Goal: Task Accomplishment & Management: Complete application form

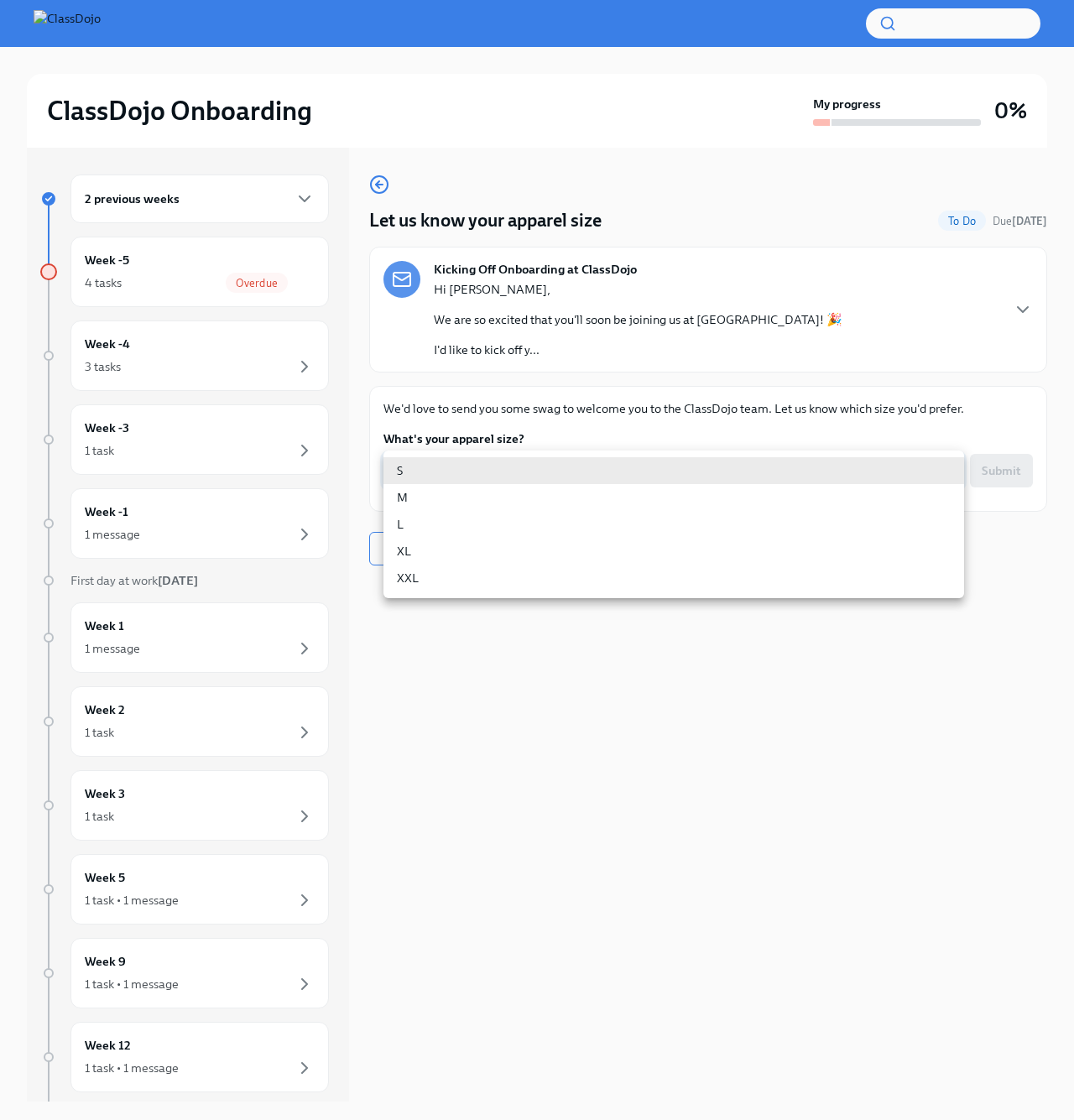
click at [928, 468] on body "ClassDojo Onboarding My progress 0% 2 previous weeks Week -5 4 tasks Overdue We…" at bounding box center [537, 574] width 1074 height 1149
click at [858, 523] on li "L" at bounding box center [674, 524] width 581 height 27
type input "GVuGAZ_9L"
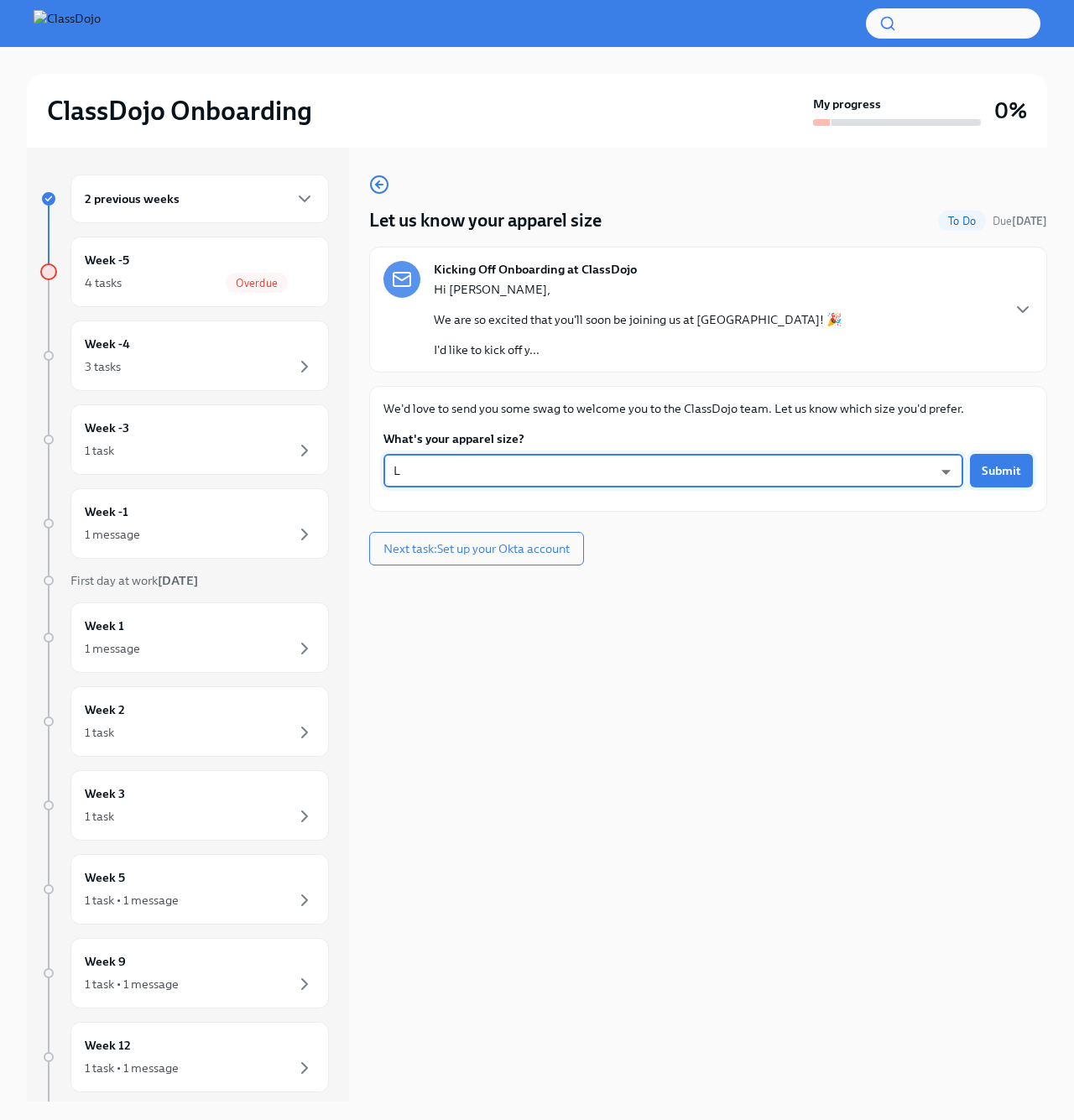
click at [987, 474] on span "Submit" at bounding box center [1000, 471] width 39 height 17
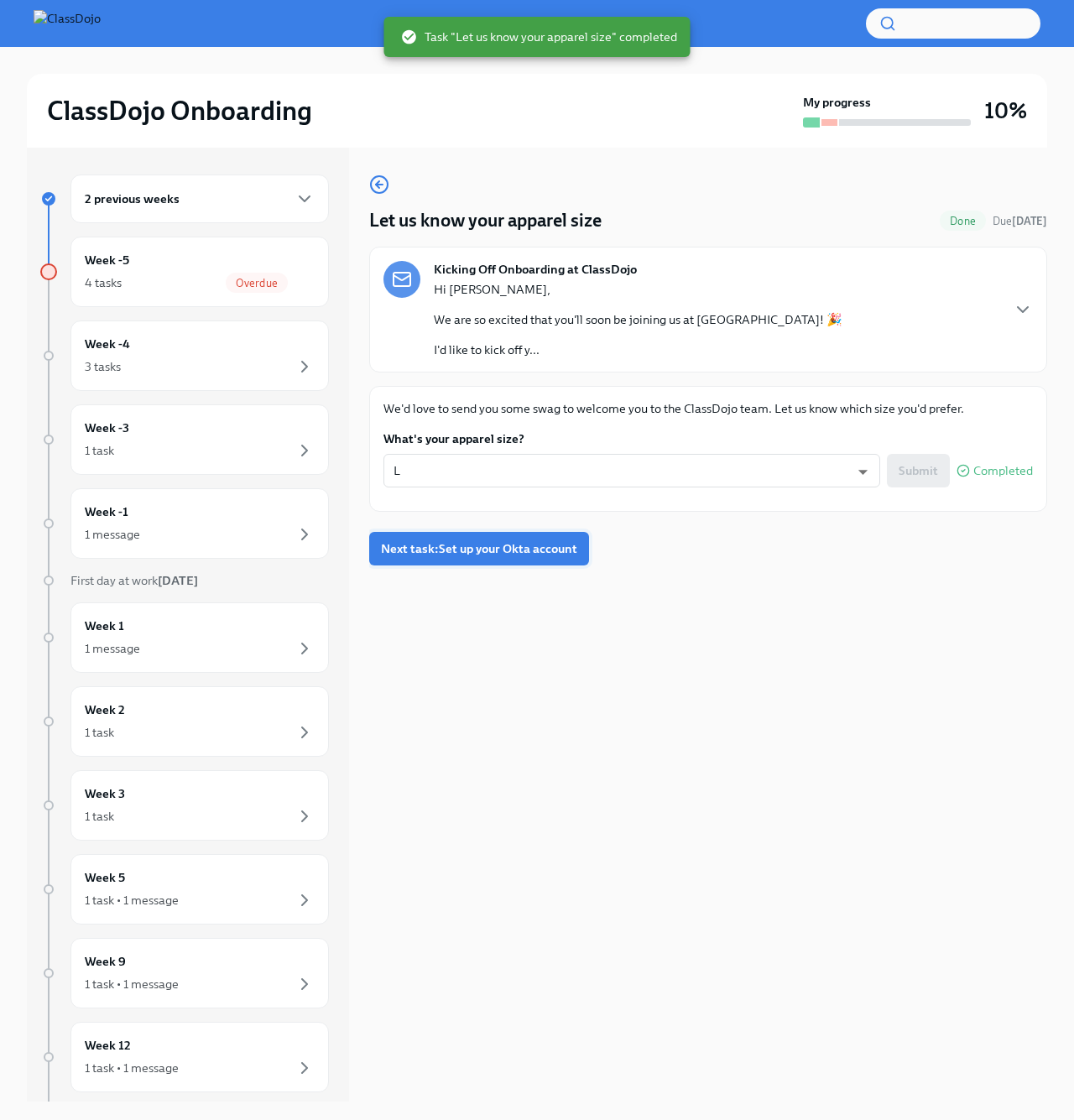
click at [485, 547] on span "Next task : Set up your Okta account" at bounding box center [479, 549] width 196 height 17
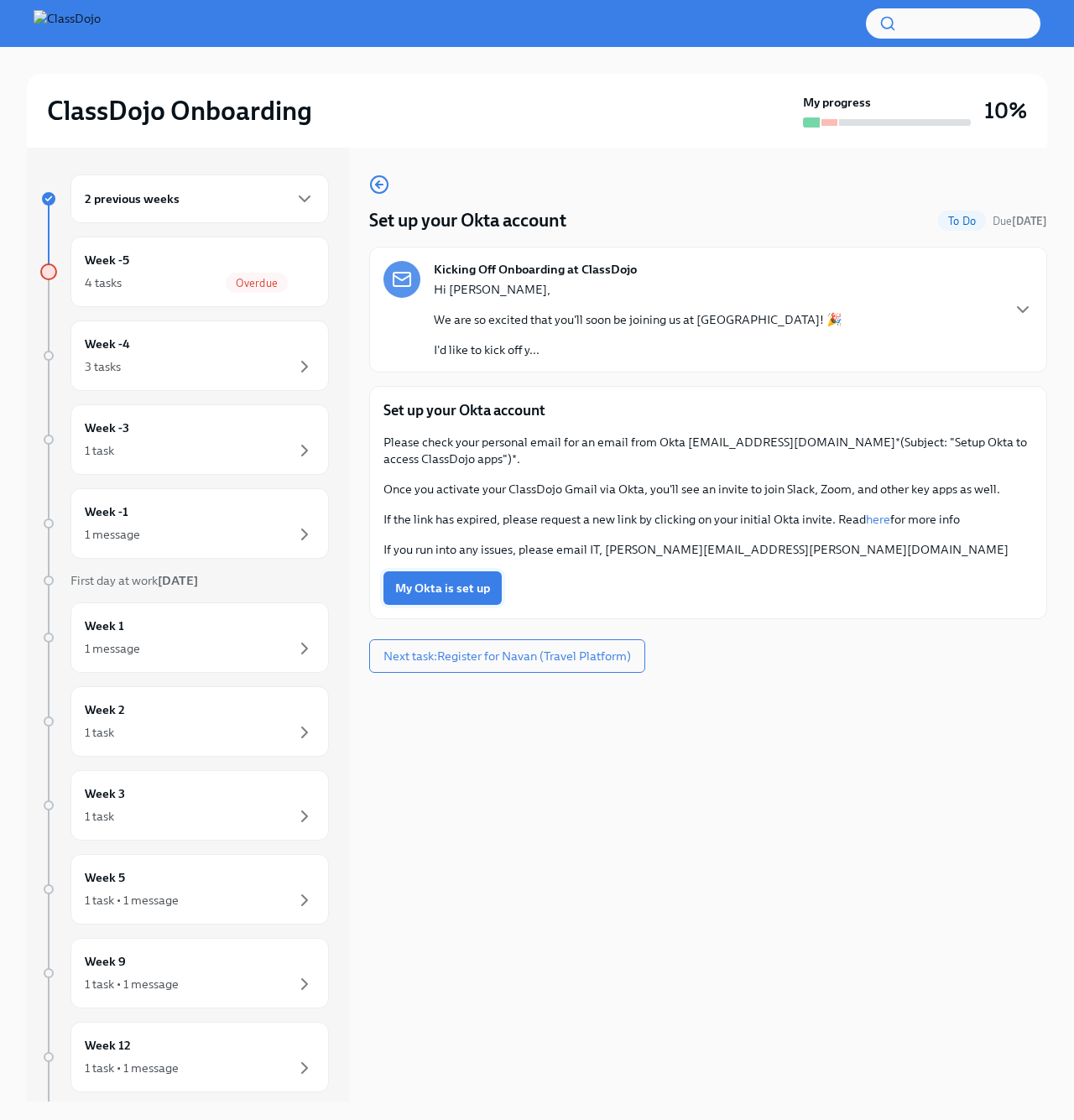
click at [442, 587] on span "My Okta is set up" at bounding box center [442, 588] width 95 height 17
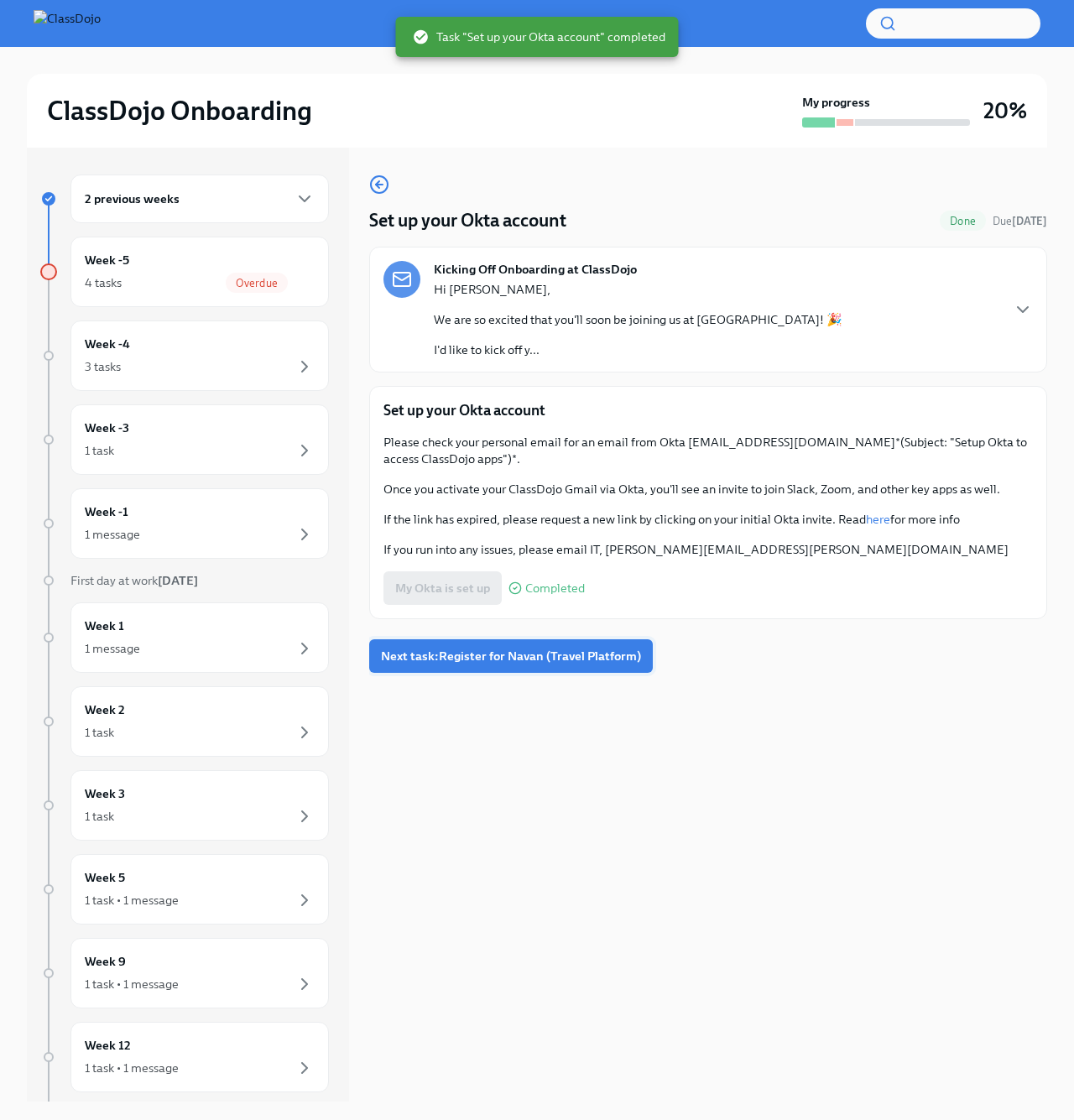
click at [517, 658] on span "Next task : Register for Navan (Travel Platform)" at bounding box center [511, 656] width 260 height 17
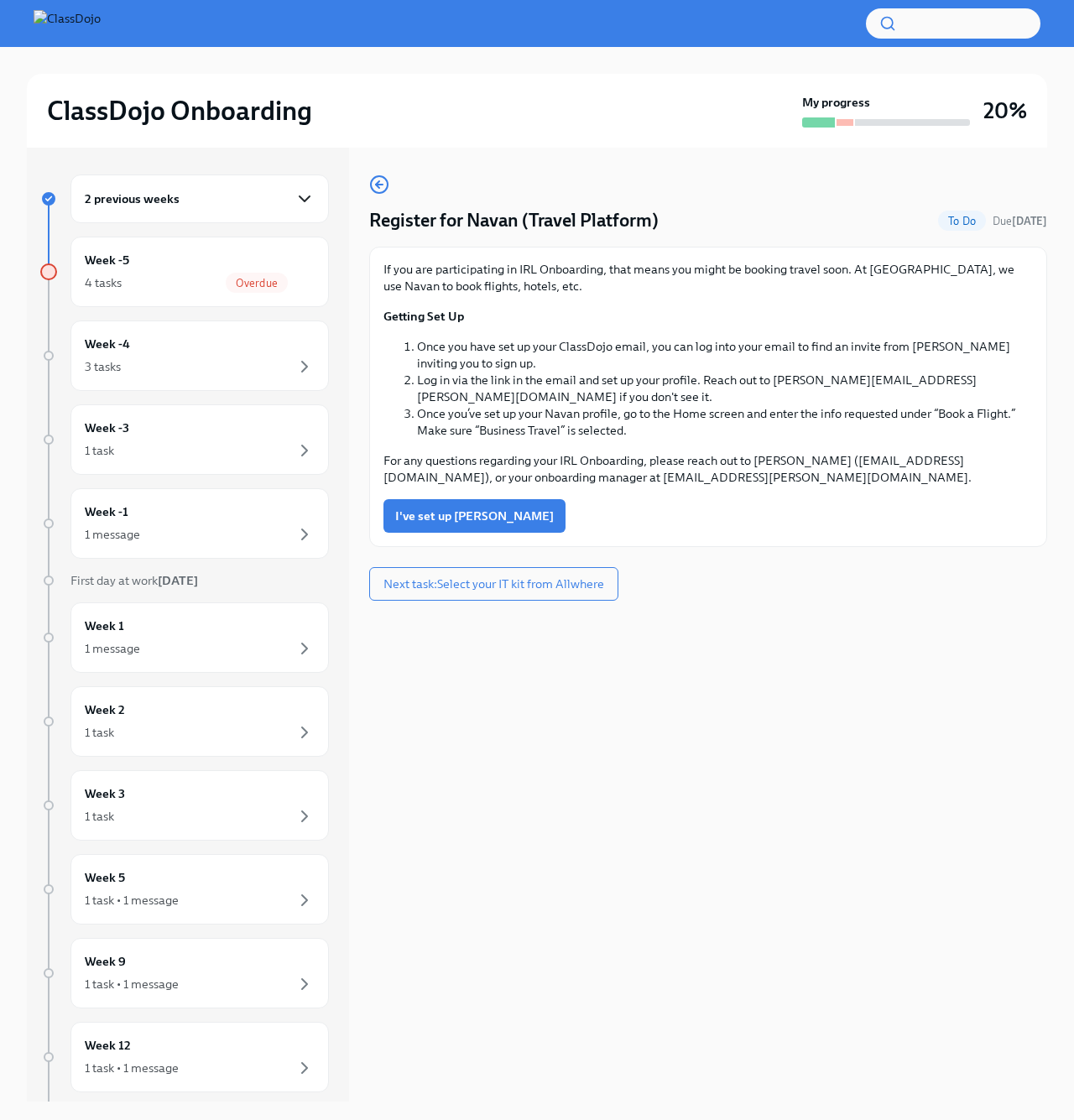
click at [308, 192] on icon "button" at bounding box center [304, 198] width 20 height 20
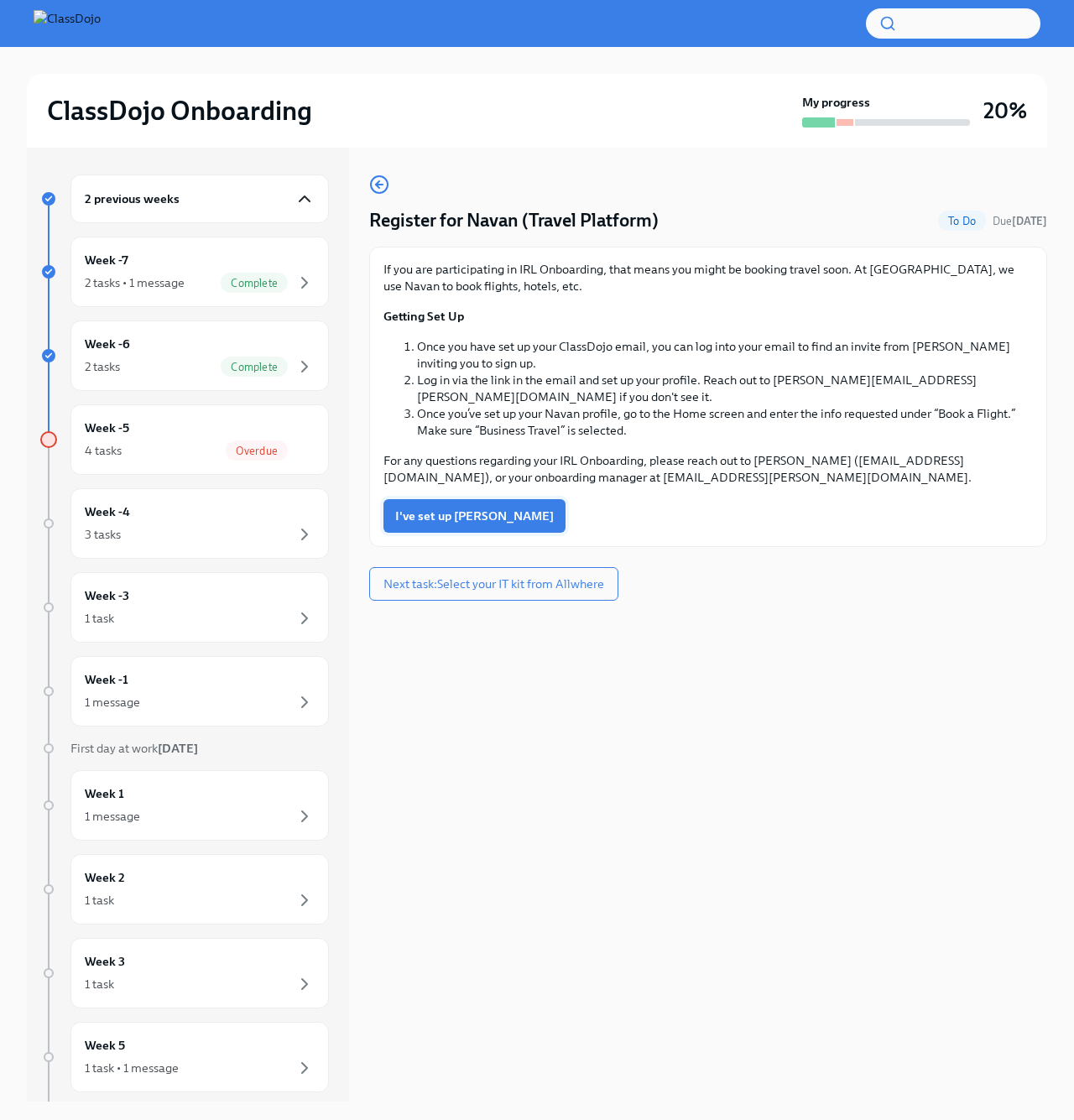
click at [427, 507] on span "I've set up [PERSON_NAME]" at bounding box center [474, 515] width 159 height 17
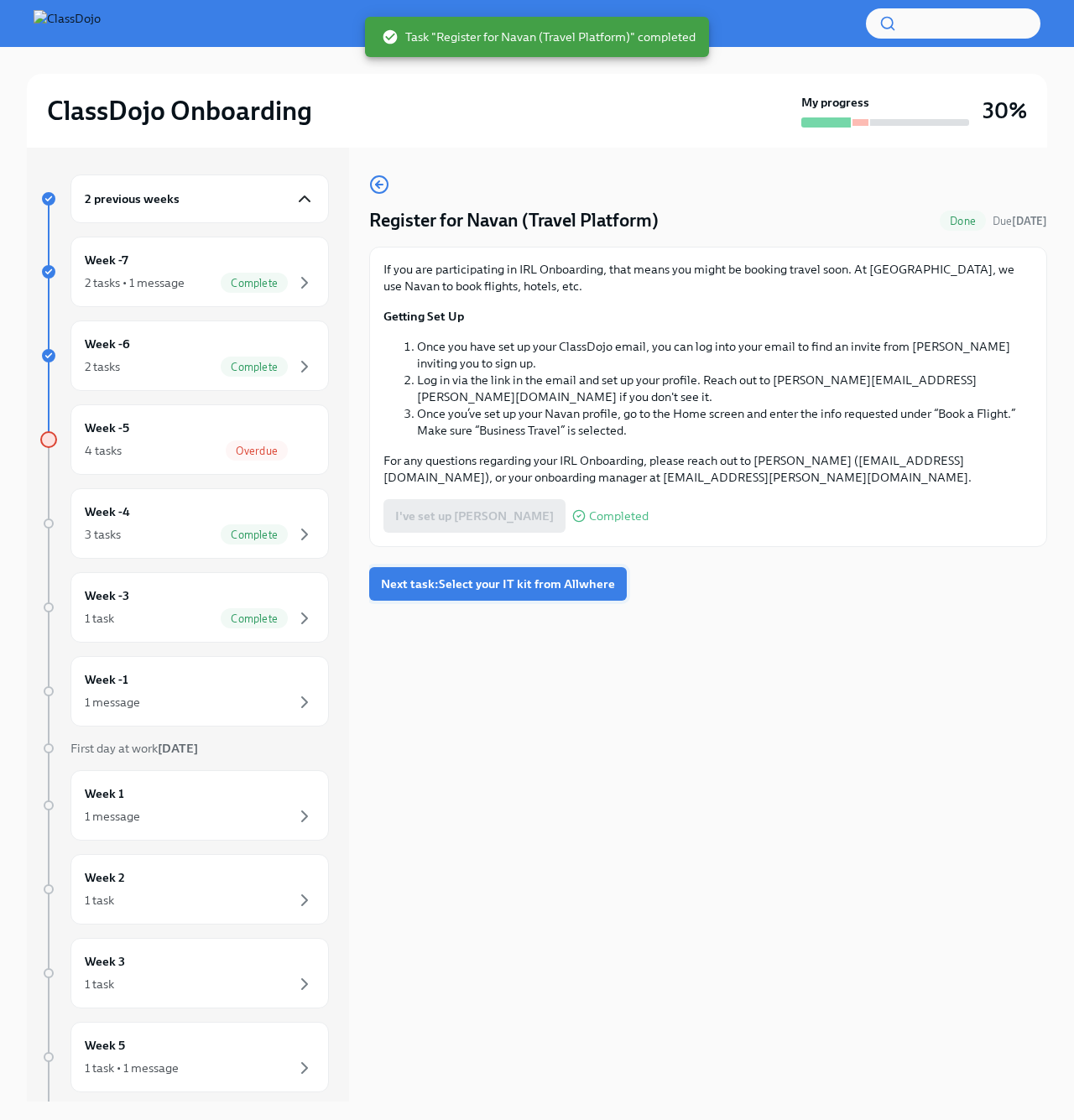
click at [428, 576] on span "Next task : Select your IT kit from Allwhere" at bounding box center [498, 584] width 234 height 17
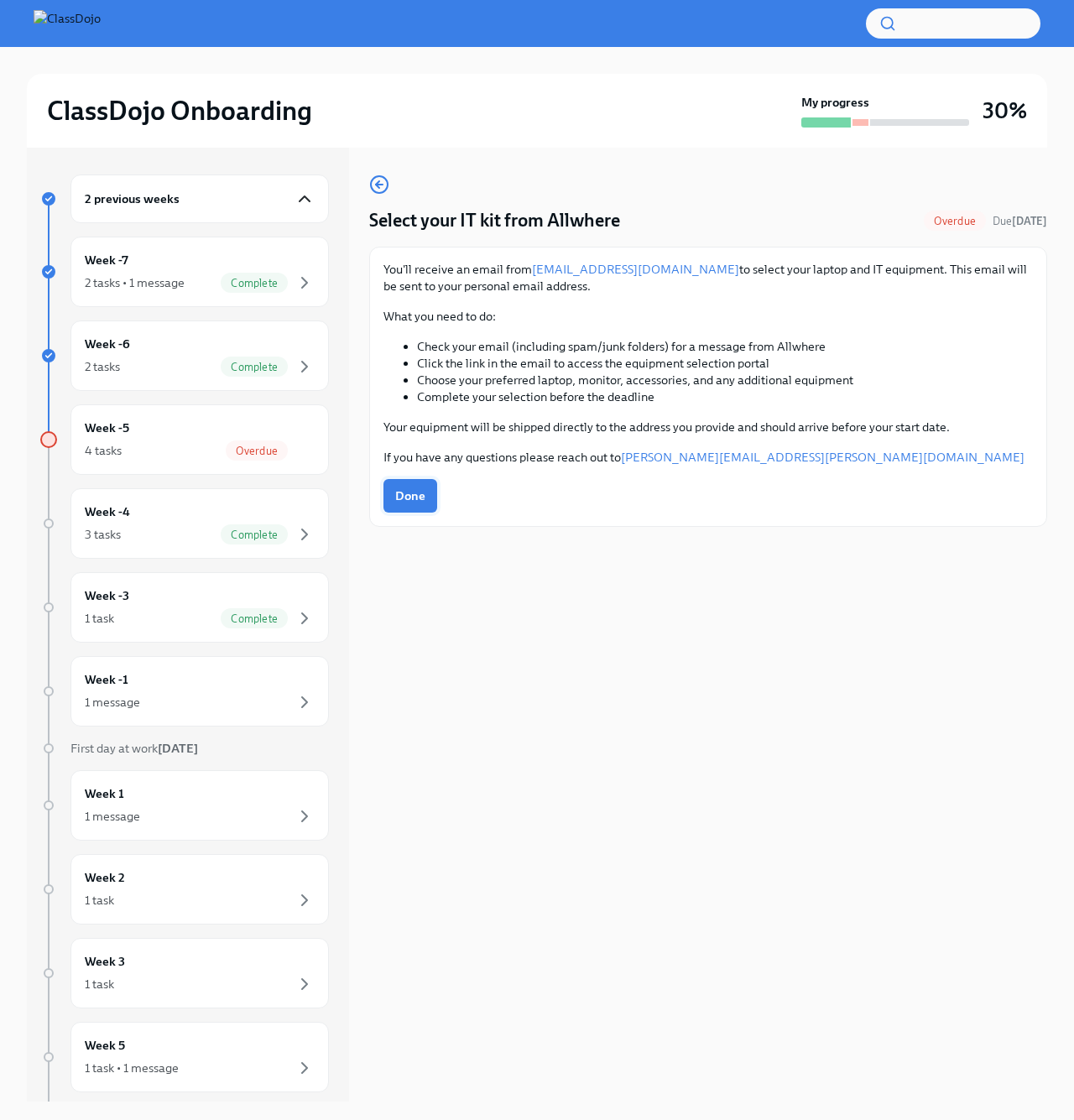
click at [429, 480] on button "Done" at bounding box center [410, 496] width 53 height 33
click at [216, 684] on div "Week -1 1 message" at bounding box center [200, 691] width 230 height 42
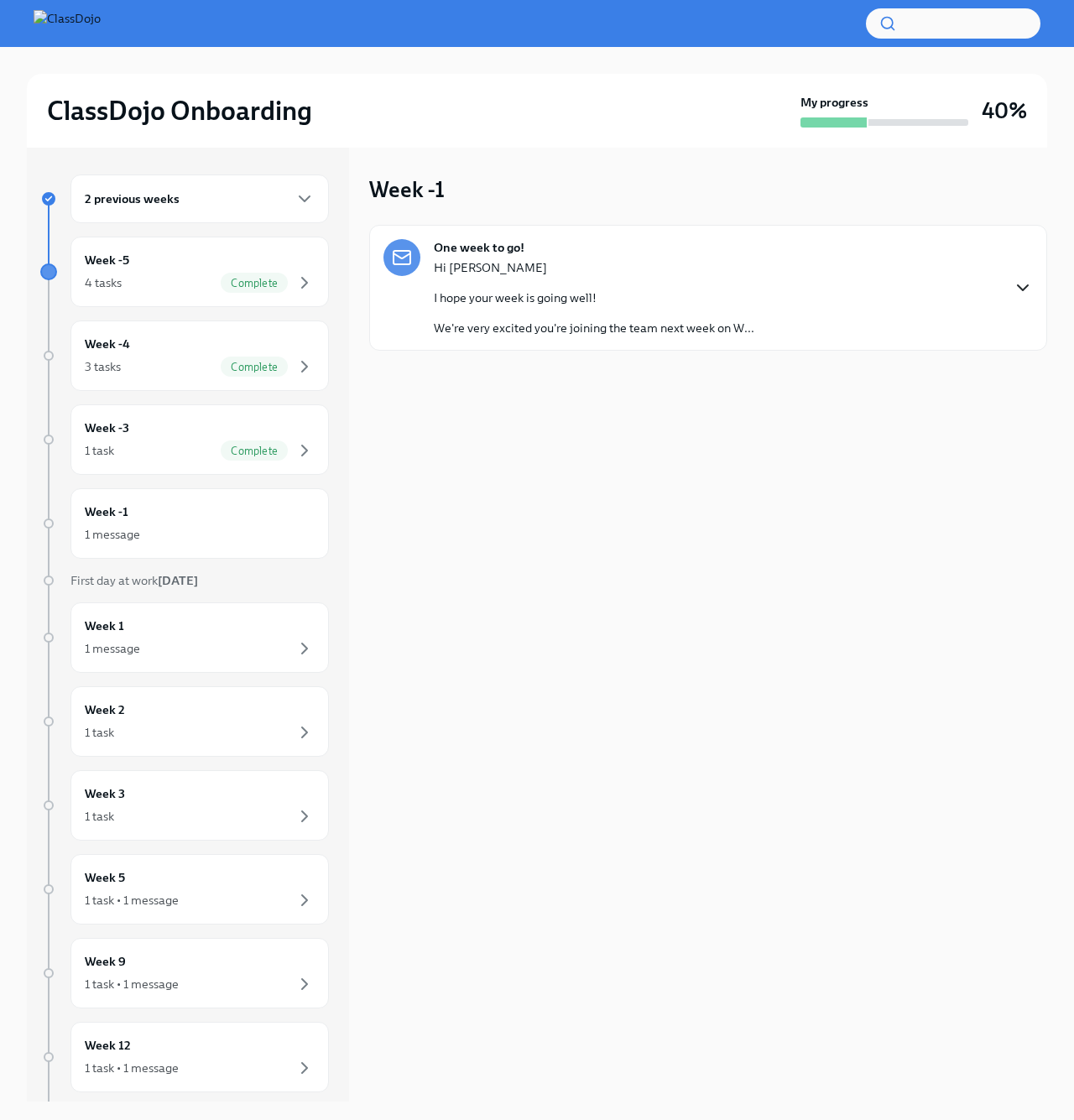
click at [1026, 289] on icon "button" at bounding box center [1022, 287] width 20 height 20
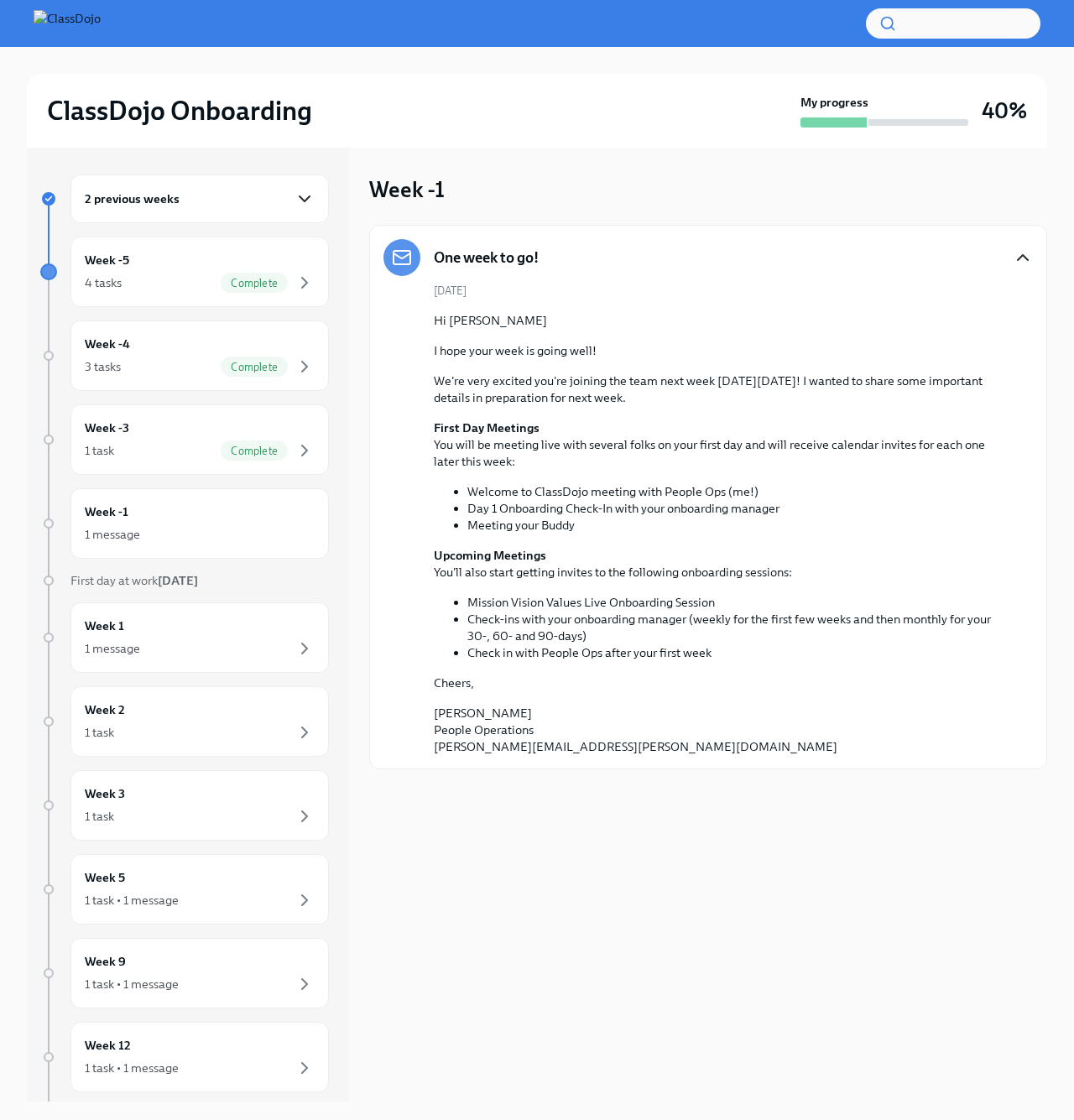
click at [299, 195] on icon "button" at bounding box center [304, 198] width 20 height 20
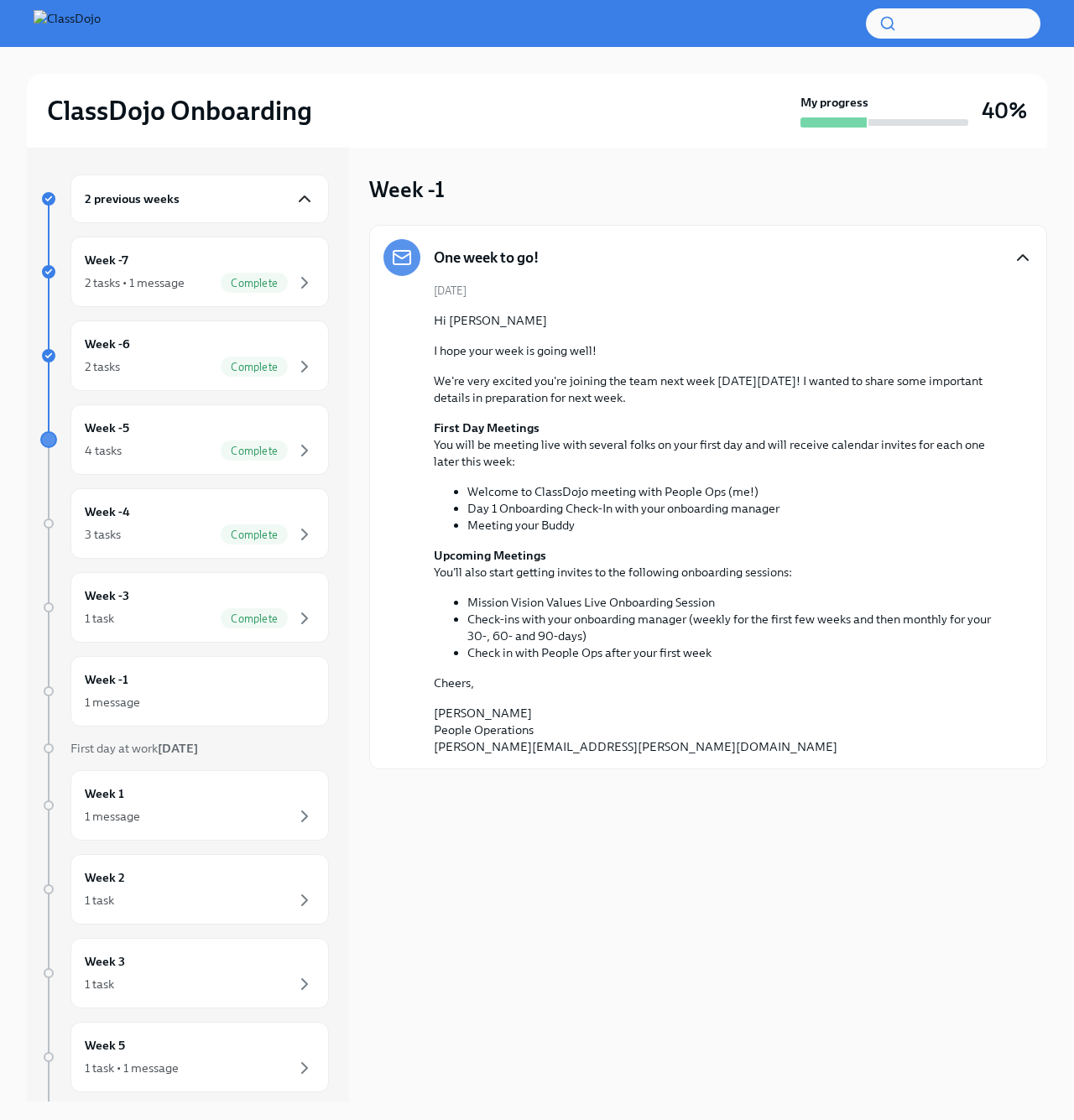
click at [293, 188] on div "2 previous weeks" at bounding box center [199, 199] width 258 height 49
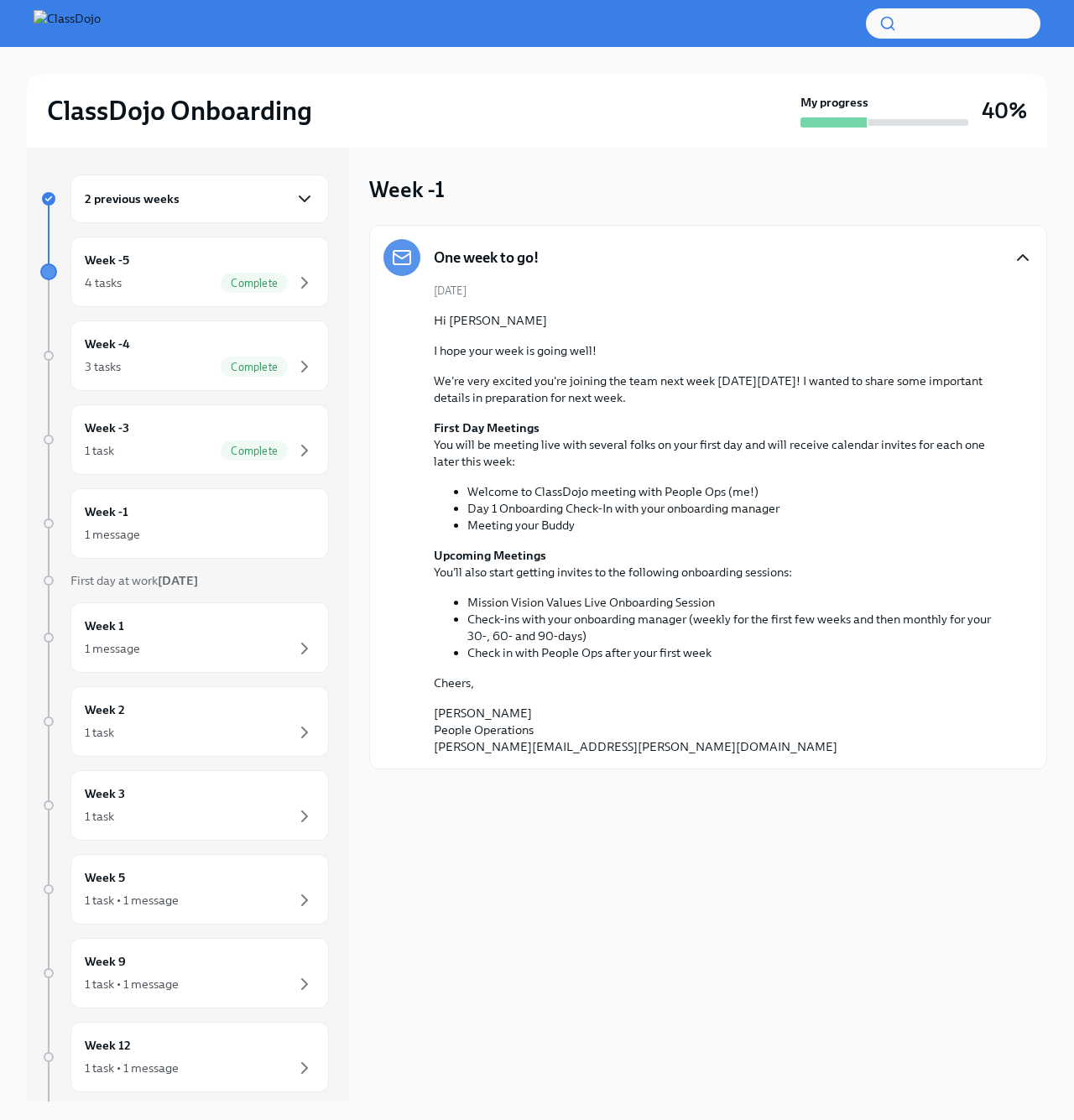
click at [295, 194] on icon "button" at bounding box center [304, 198] width 20 height 20
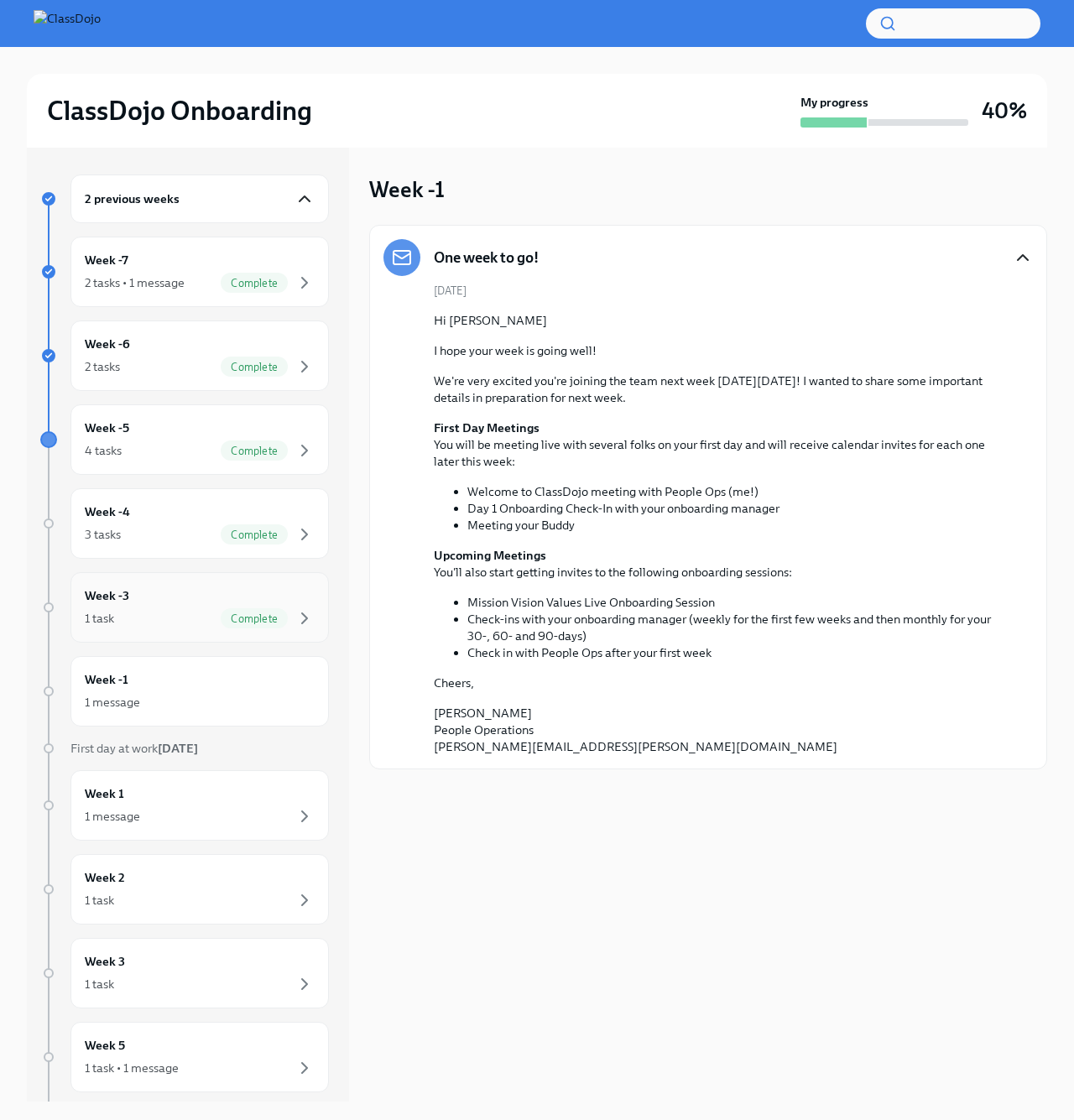
click at [175, 609] on div "1 task Complete" at bounding box center [200, 618] width 230 height 20
